Goal: Task Accomplishment & Management: Manage account settings

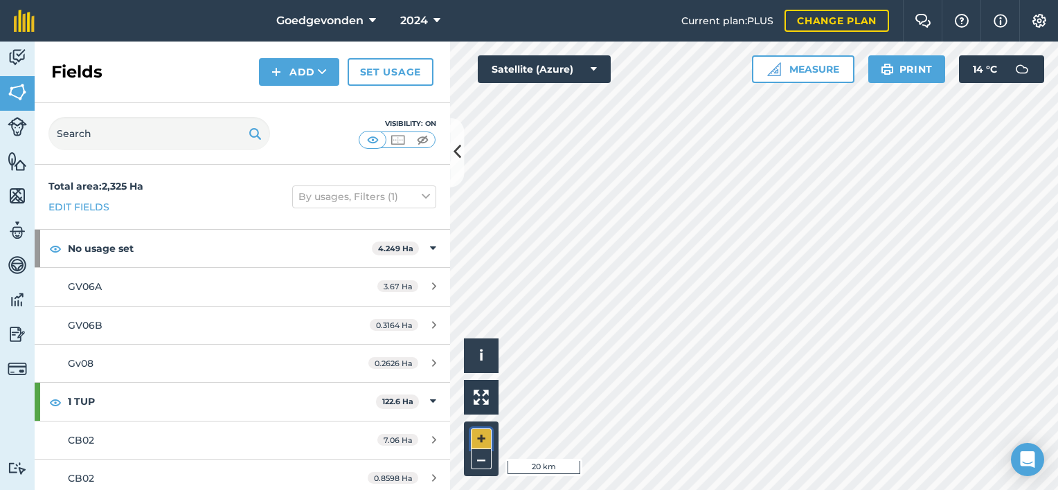
click at [485, 440] on button "+" at bounding box center [481, 439] width 21 height 21
click at [680, 490] on html "Goedgevonden 2024 Current plan : PLUS Change plan Farm Chat Help Info Settings …" at bounding box center [529, 245] width 1058 height 490
click at [475, 439] on button "+" at bounding box center [481, 439] width 21 height 21
click at [478, 437] on button "+" at bounding box center [481, 439] width 21 height 21
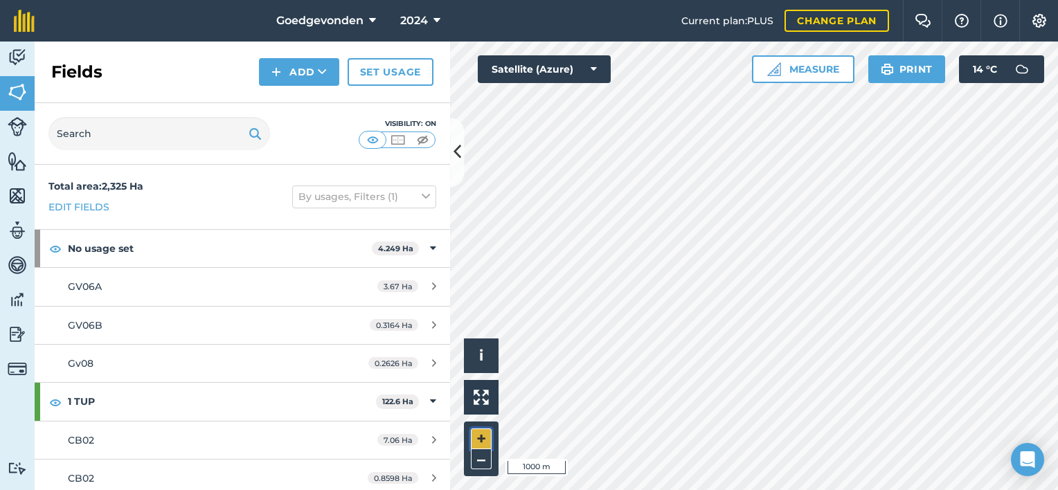
click at [479, 443] on button "+" at bounding box center [481, 439] width 21 height 21
click at [484, 441] on button "+" at bounding box center [481, 439] width 21 height 21
click at [486, 433] on button "+" at bounding box center [481, 439] width 21 height 21
click at [485, 461] on button "–" at bounding box center [481, 460] width 21 height 20
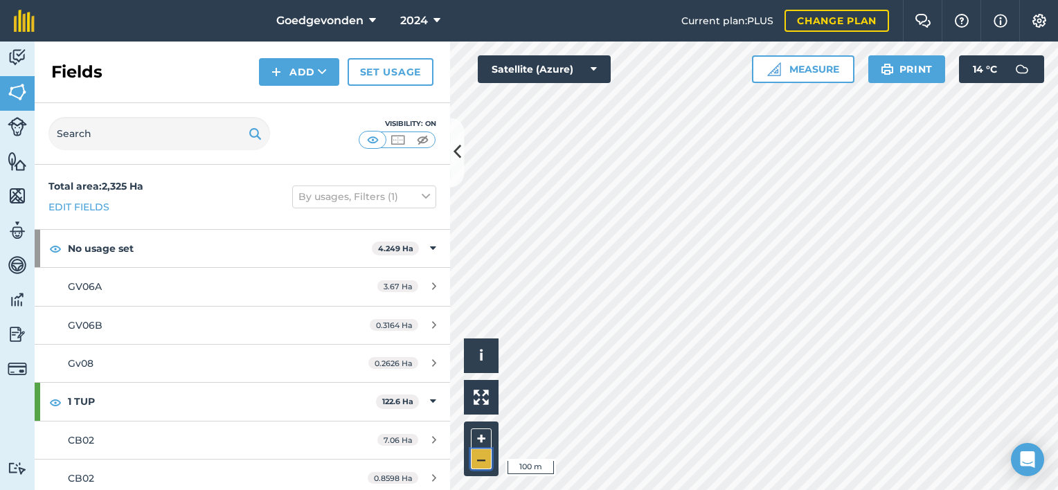
click at [488, 462] on button "–" at bounding box center [481, 460] width 21 height 20
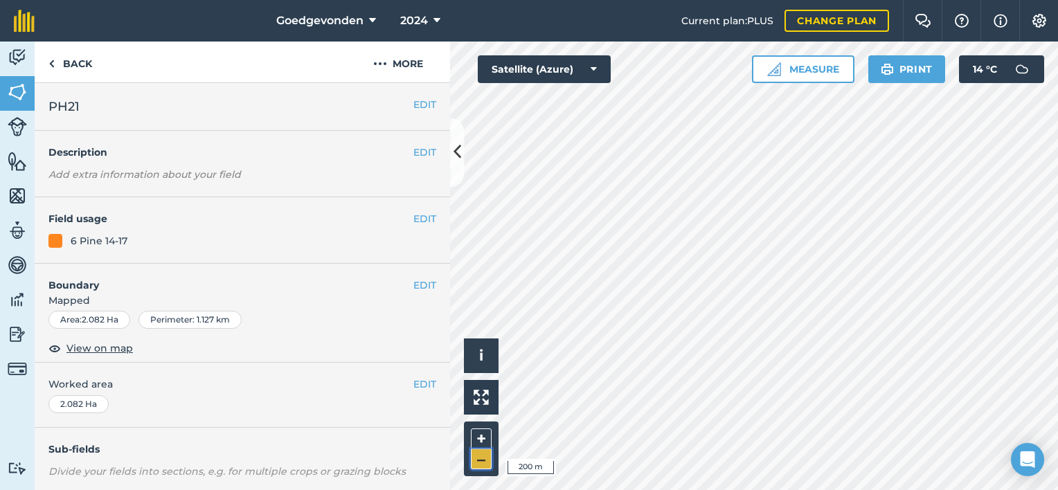
click at [484, 460] on button "–" at bounding box center [481, 460] width 21 height 20
